Goal: Transaction & Acquisition: Purchase product/service

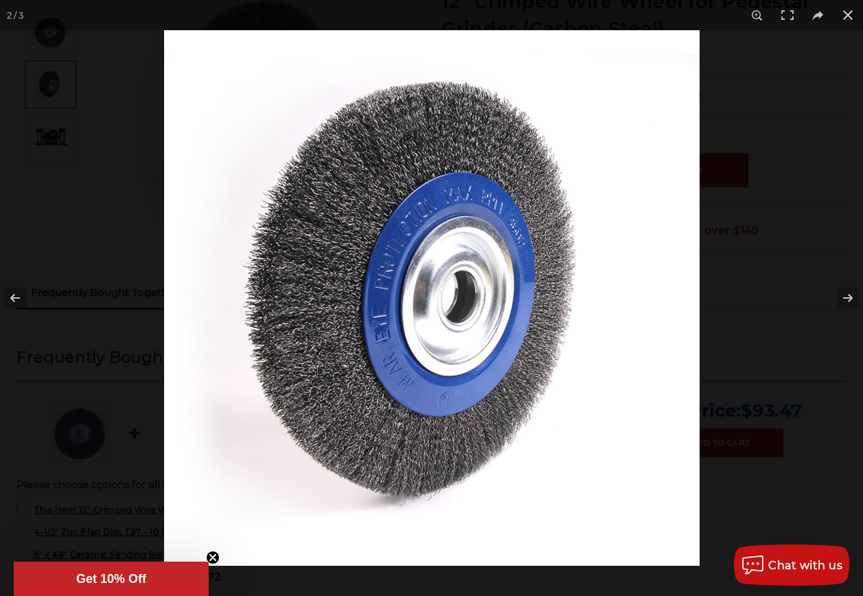
click at [480, 314] on img at bounding box center [431, 297] width 535 height 535
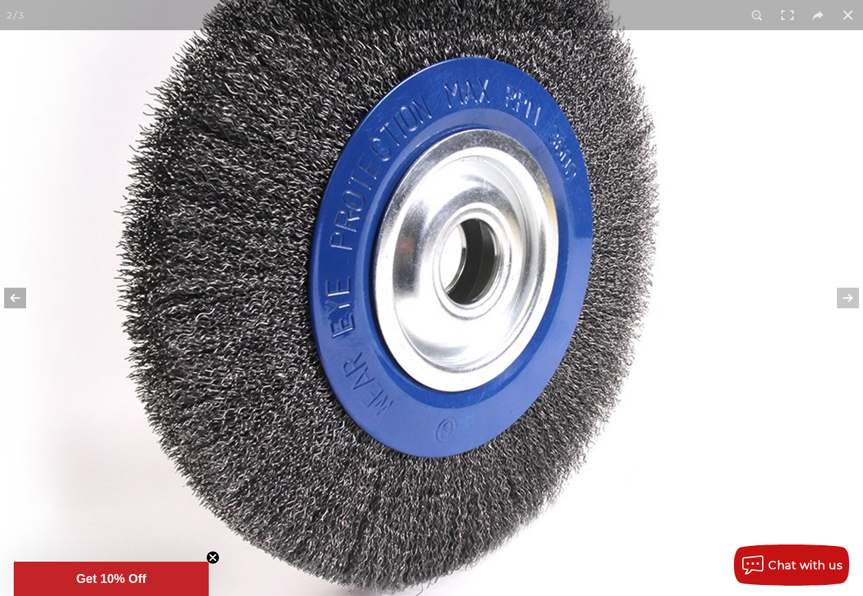
click at [23, 298] on button at bounding box center [24, 298] width 48 height 69
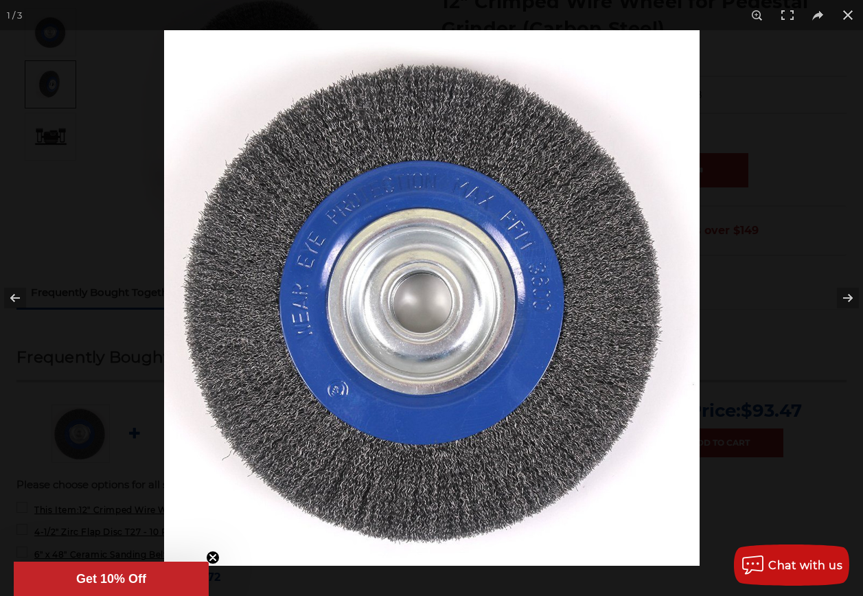
click at [452, 253] on img at bounding box center [431, 297] width 535 height 535
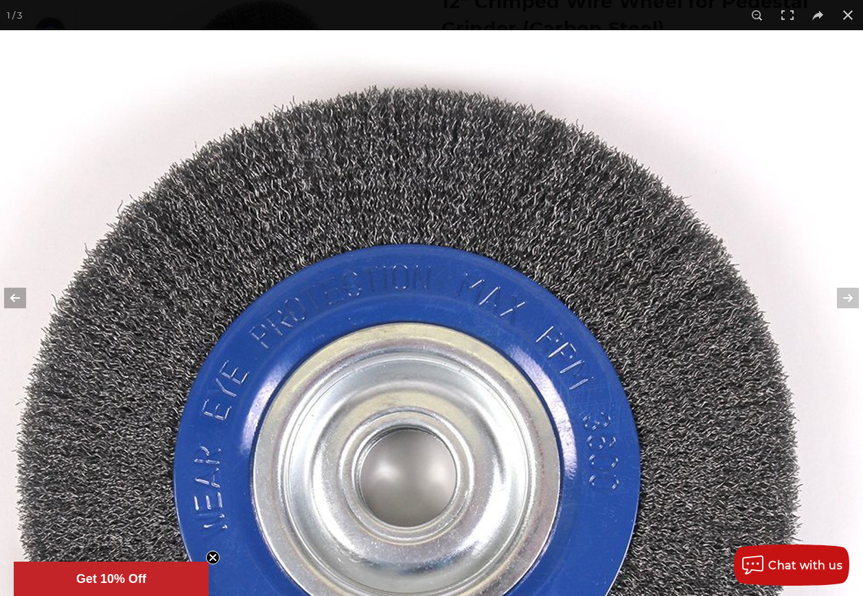
click at [18, 293] on button at bounding box center [24, 298] width 48 height 69
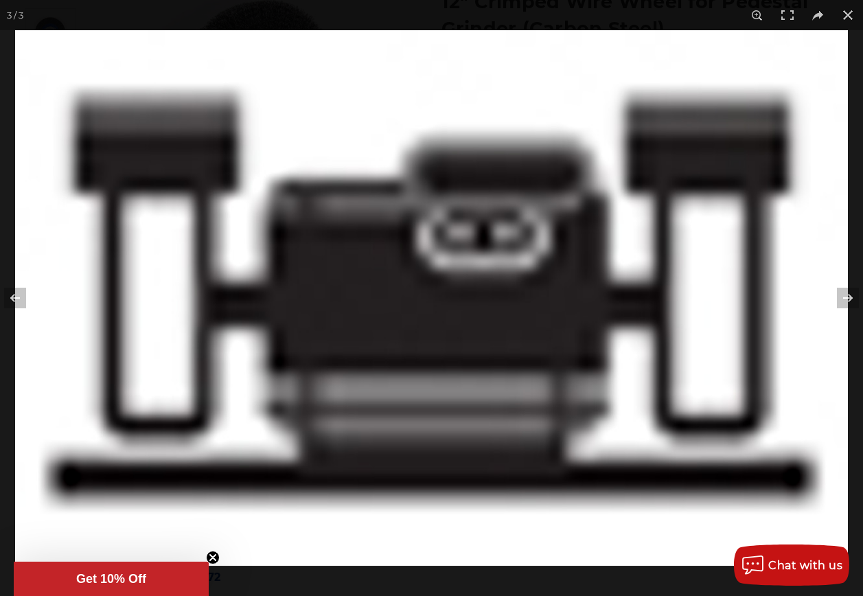
click at [378, 253] on img at bounding box center [431, 297] width 833 height 535
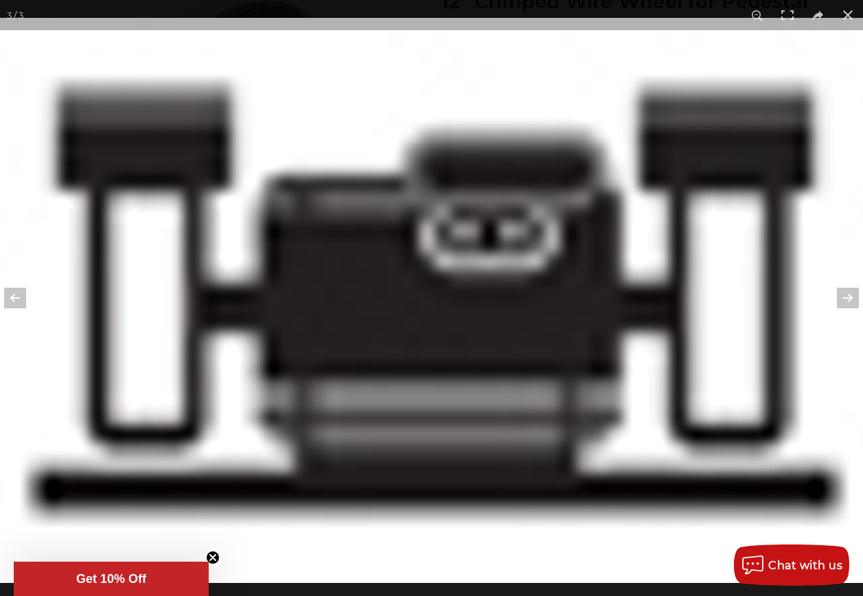
click at [378, 253] on img at bounding box center [434, 300] width 879 height 565
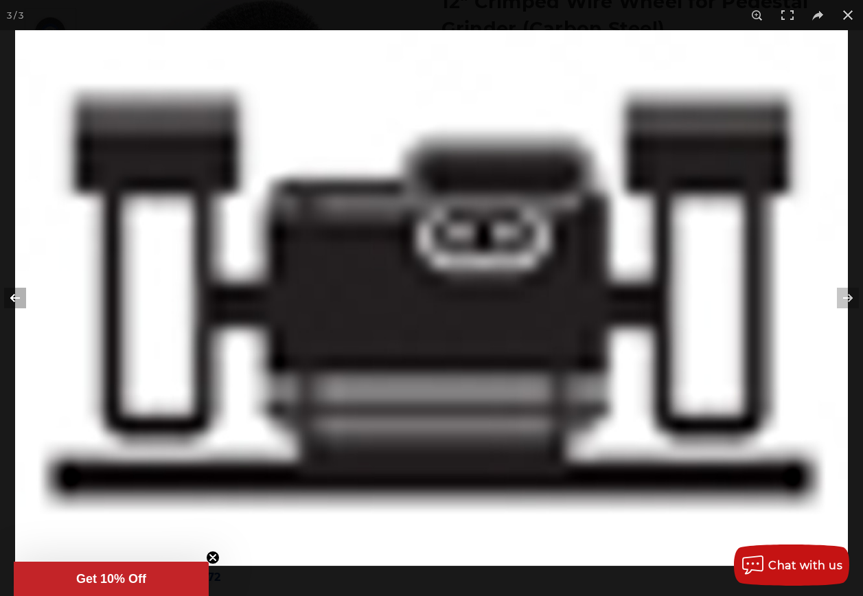
click at [21, 293] on button at bounding box center [24, 298] width 48 height 69
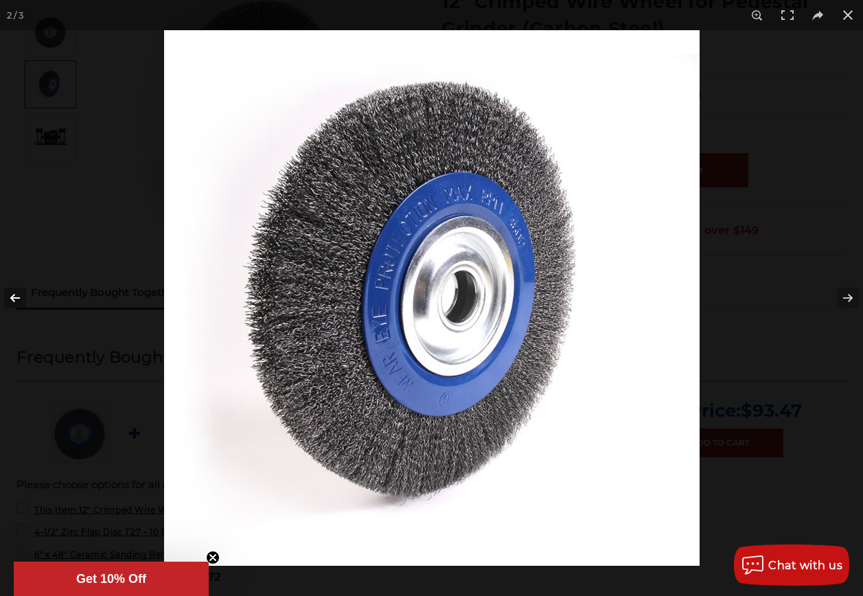
click at [21, 293] on button at bounding box center [24, 298] width 48 height 69
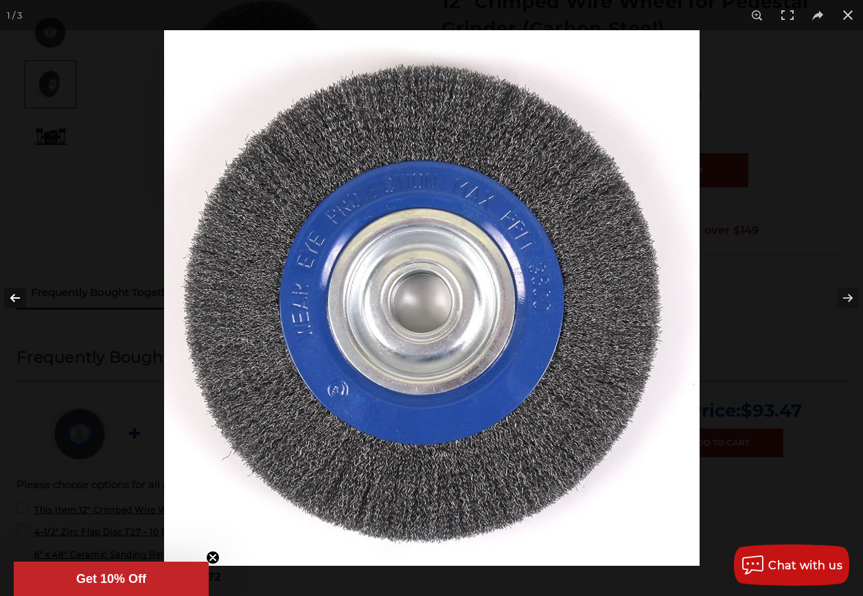
click at [21, 293] on button at bounding box center [24, 298] width 48 height 69
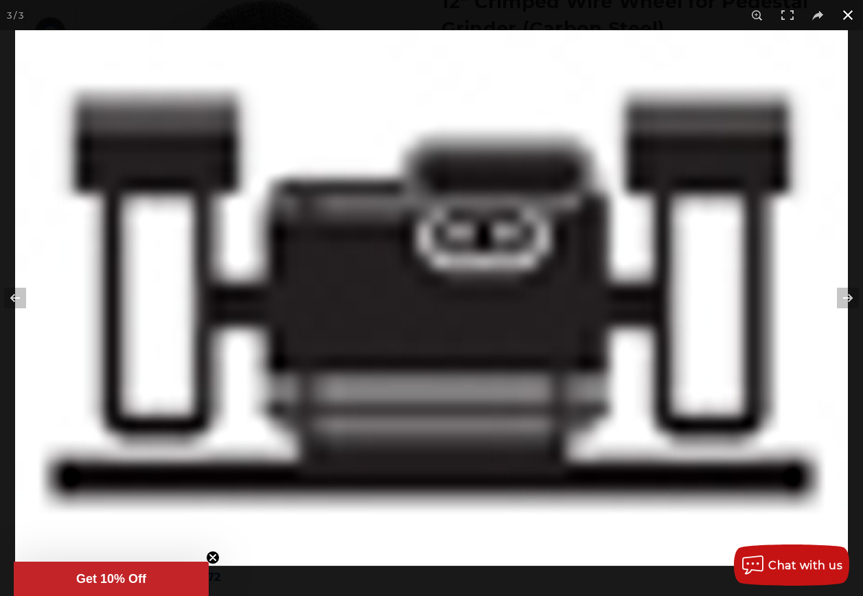
click at [844, 9] on button at bounding box center [848, 15] width 30 height 30
